Goal: Information Seeking & Learning: Understand process/instructions

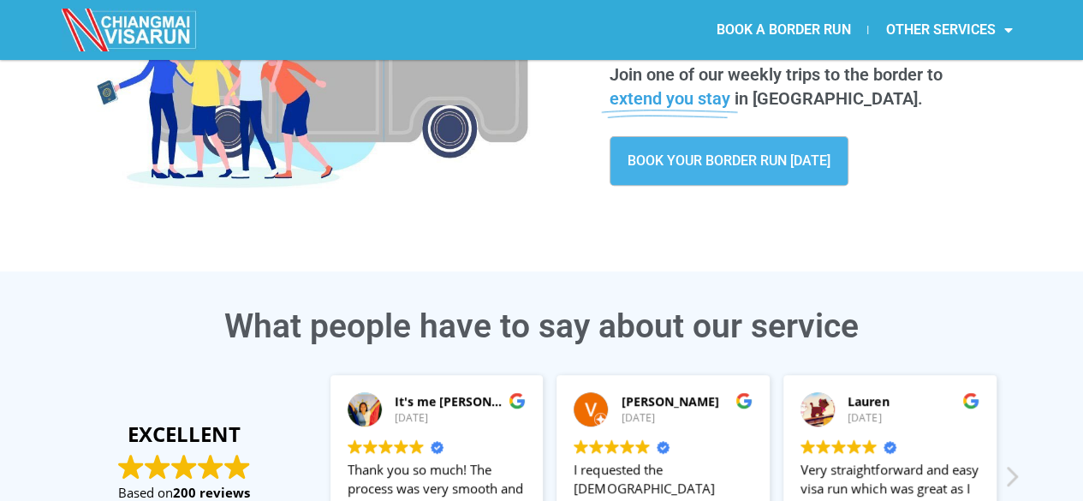
scroll to position [243, 0]
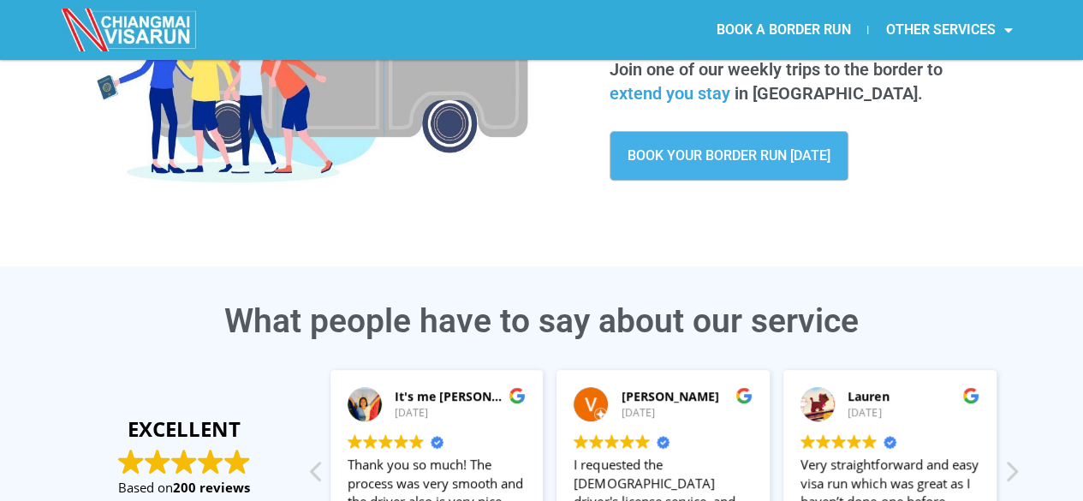
click at [706, 161] on span "BOOK YOUR BORDER RUN TODAY" at bounding box center [729, 156] width 203 height 14
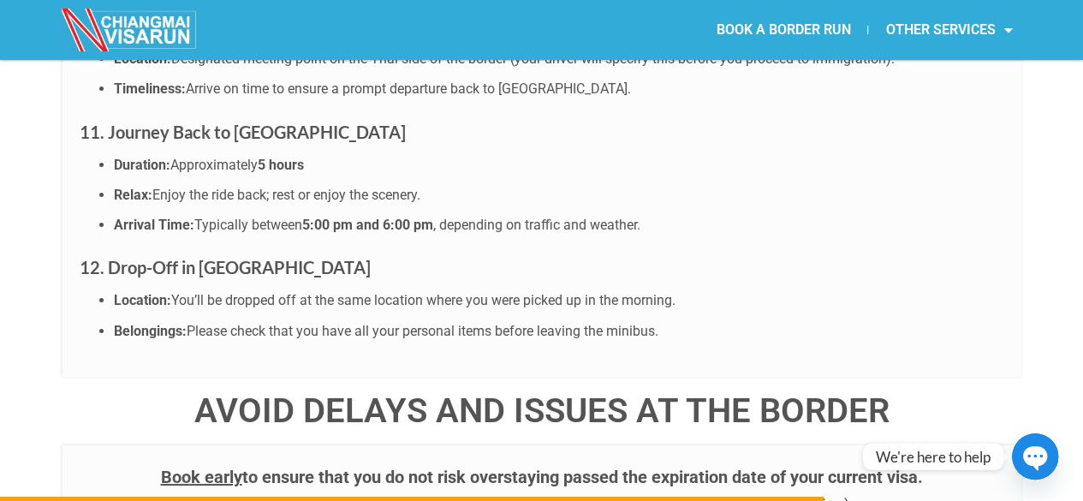
scroll to position [6175, 0]
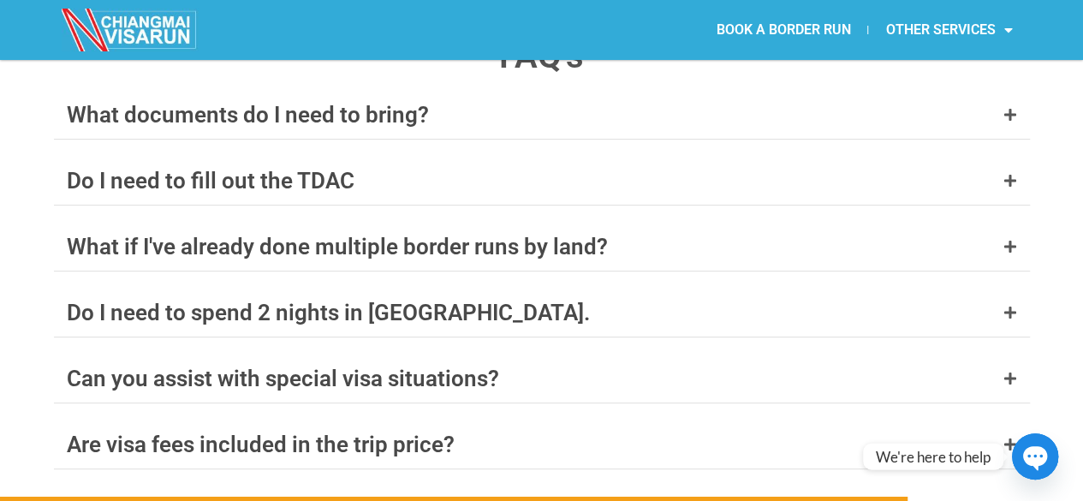
scroll to position [6741, 0]
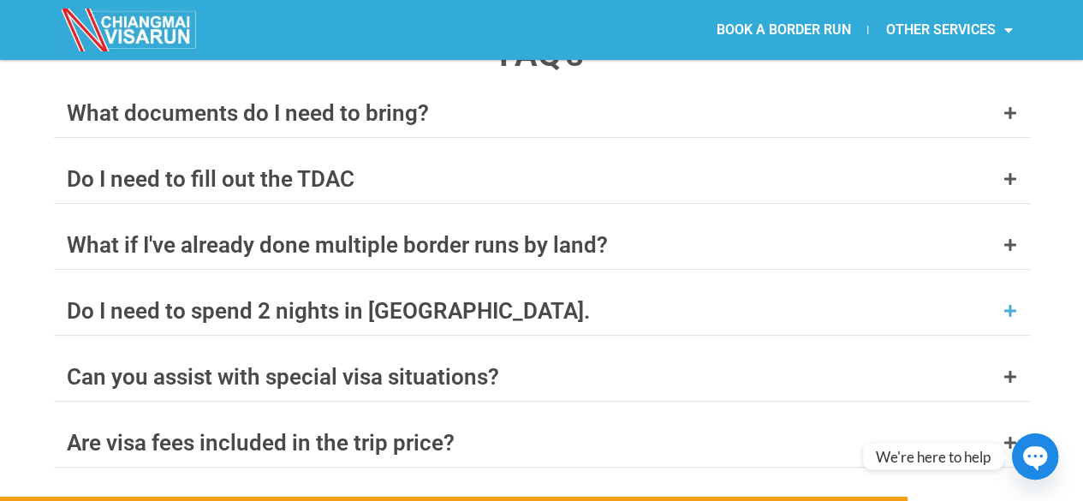
click at [170, 300] on div "Do I need to spend 2 nights in [GEOGRAPHIC_DATA]." at bounding box center [328, 311] width 523 height 22
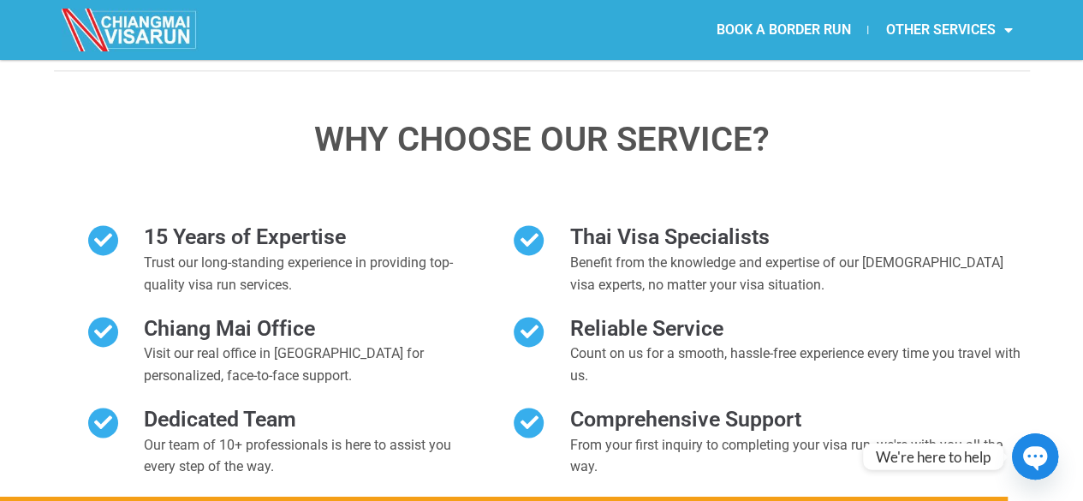
scroll to position [7607, 0]
